Goal: Task Accomplishment & Management: Use online tool/utility

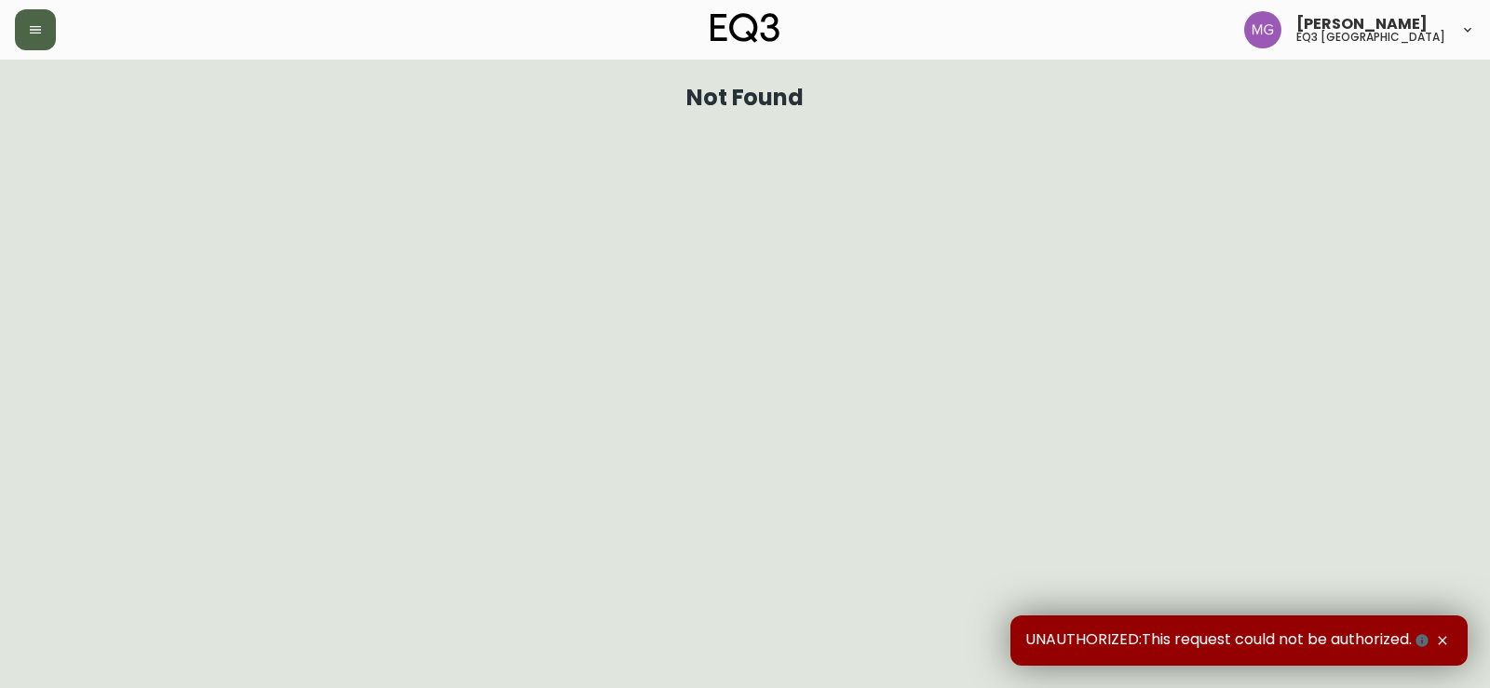
click at [47, 24] on button "button" at bounding box center [35, 29] width 41 height 41
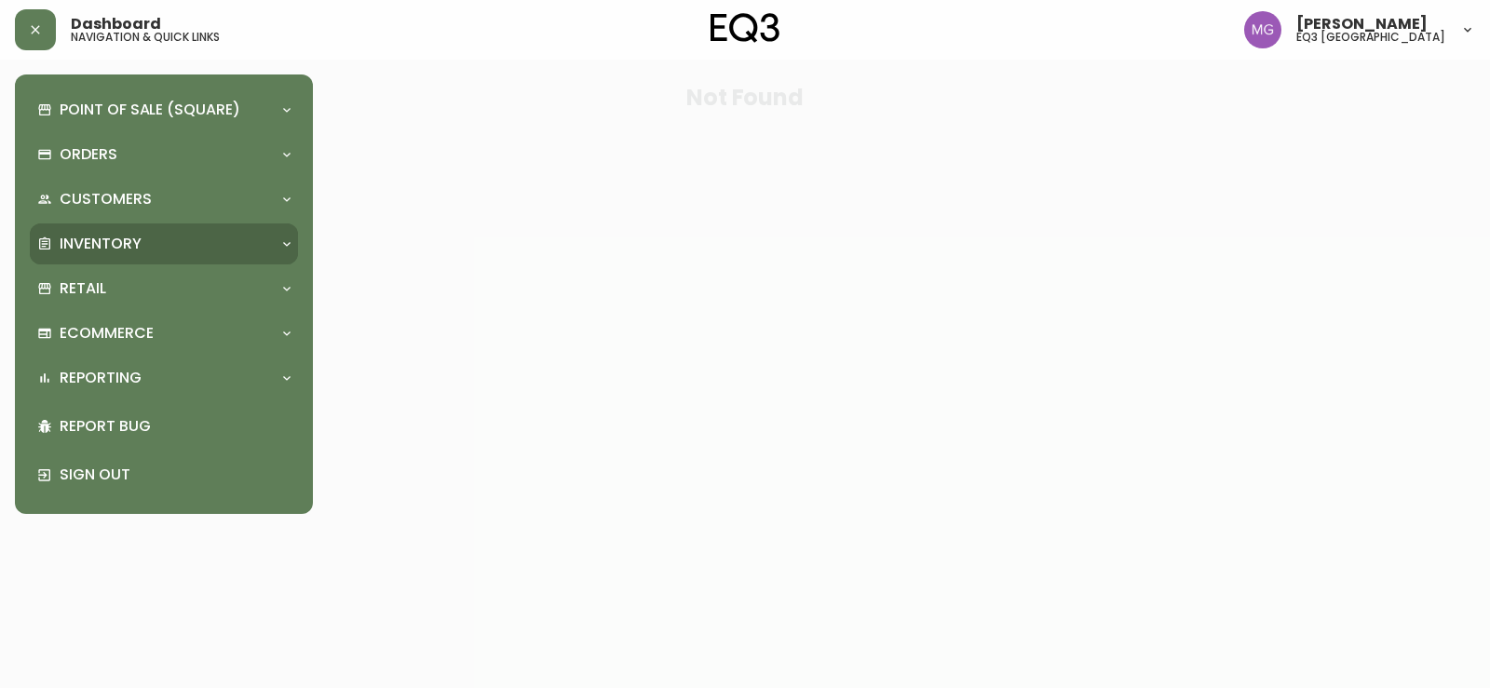
click at [134, 241] on p "Inventory" at bounding box center [101, 244] width 82 height 20
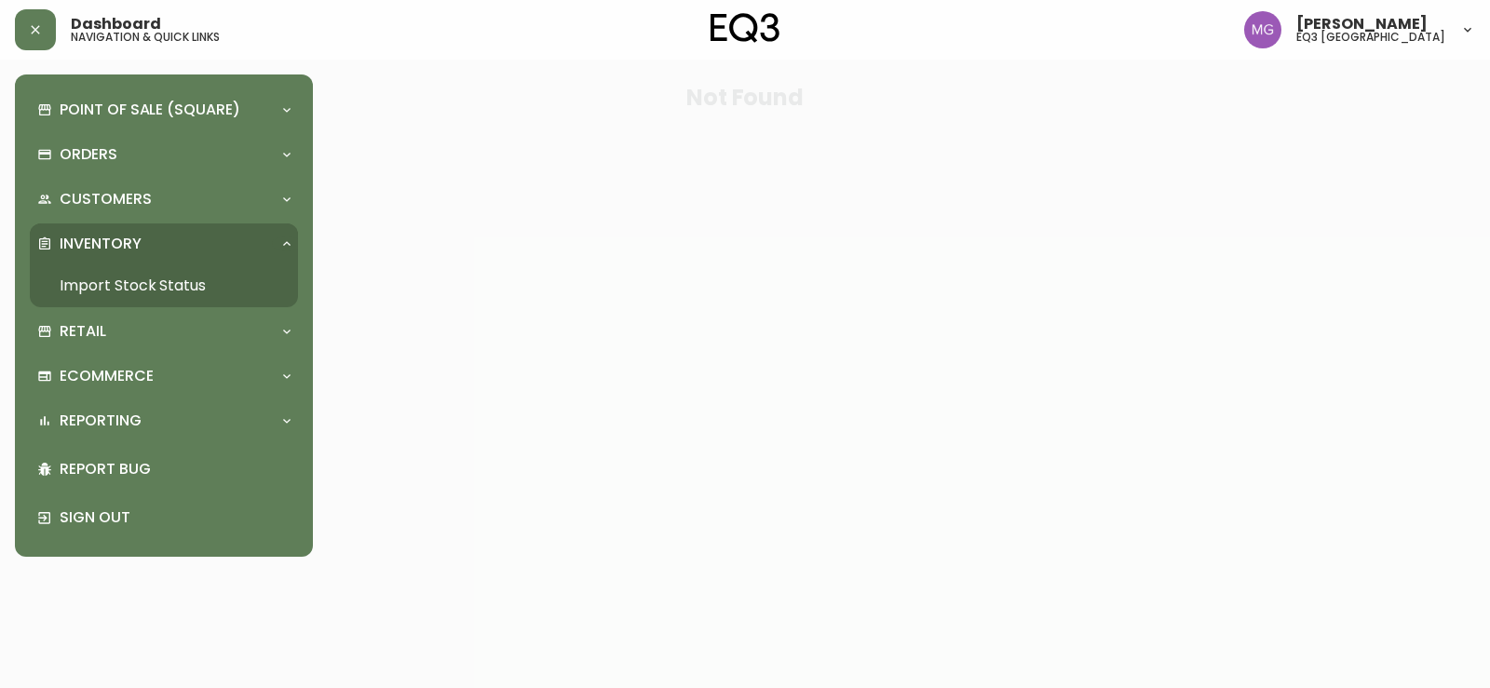
click at [135, 284] on link "Import Stock Status" at bounding box center [164, 286] width 268 height 43
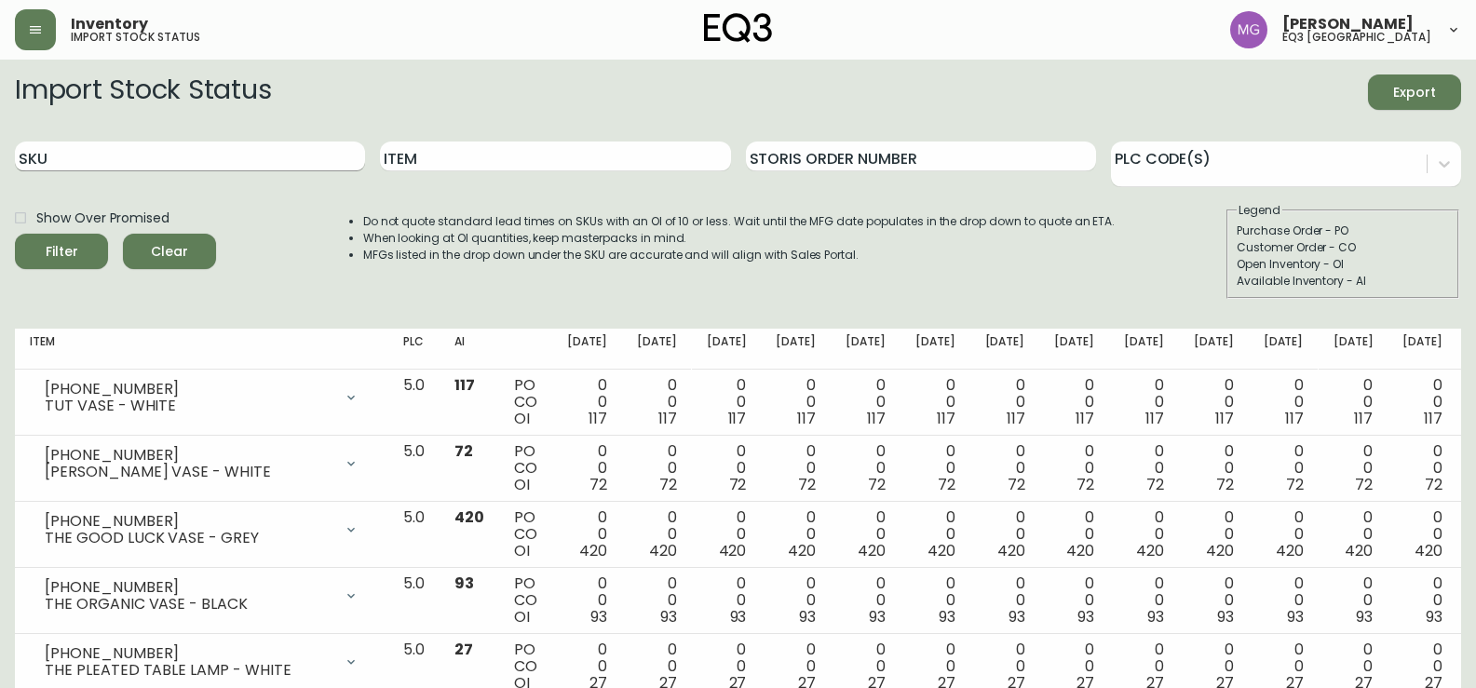
click at [250, 160] on input "SKU" at bounding box center [190, 157] width 350 height 30
paste input "1180-200-1-C"
click at [15, 234] on button "Filter" at bounding box center [61, 251] width 93 height 35
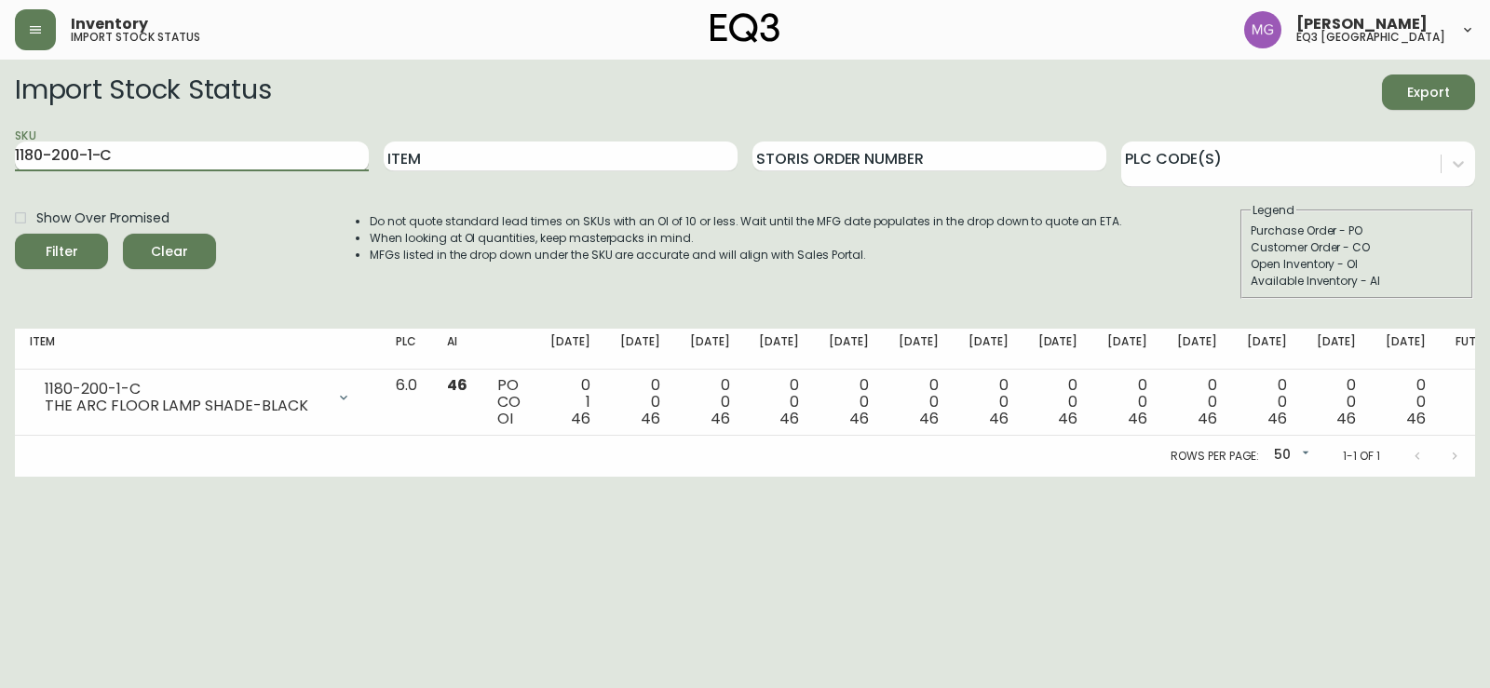
drag, startPoint x: 163, startPoint y: 157, endPoint x: 15, endPoint y: 158, distance: 148.1
click at [15, 158] on input "1180-200-1-C" at bounding box center [192, 157] width 354 height 30
paste input "B"
click at [15, 234] on button "Filter" at bounding box center [61, 251] width 93 height 35
type input "1180-200-1-A"
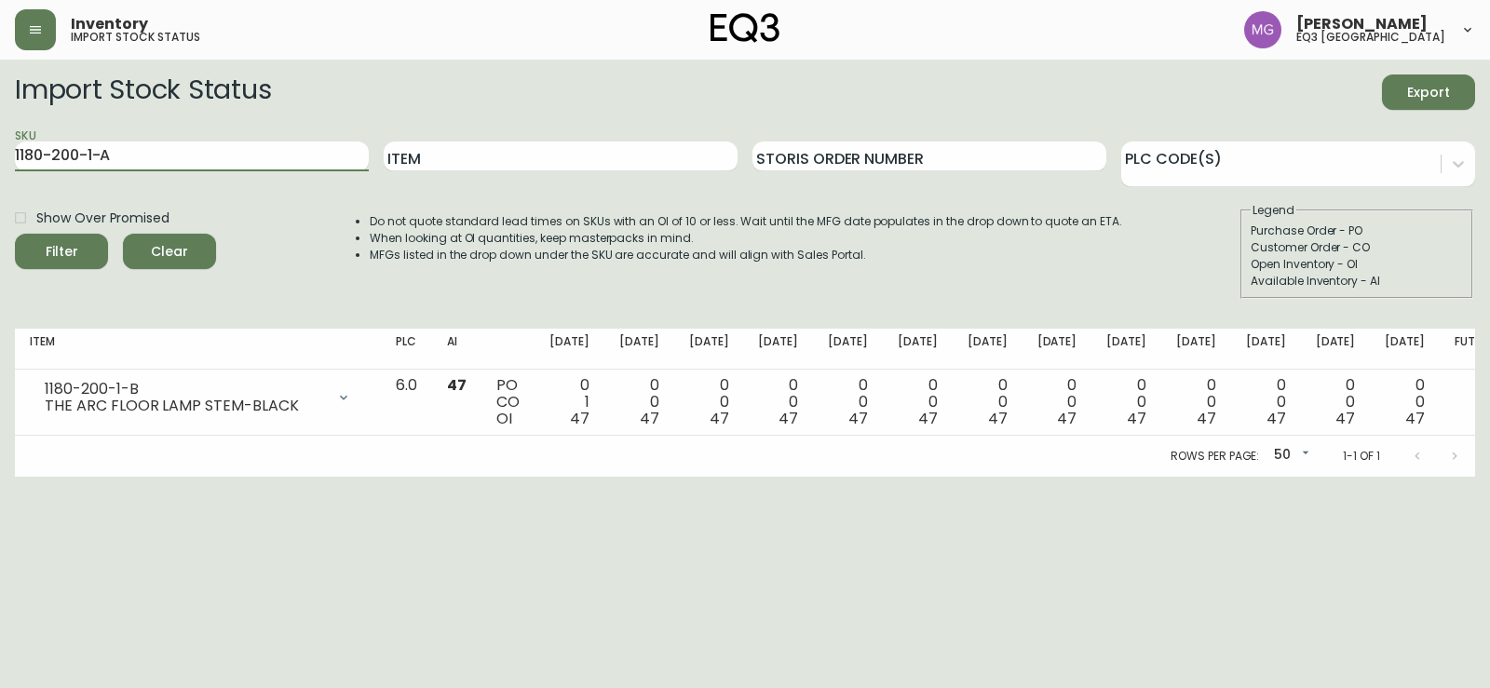
click at [15, 234] on button "Filter" at bounding box center [61, 251] width 93 height 35
